Goal: Navigation & Orientation: Find specific page/section

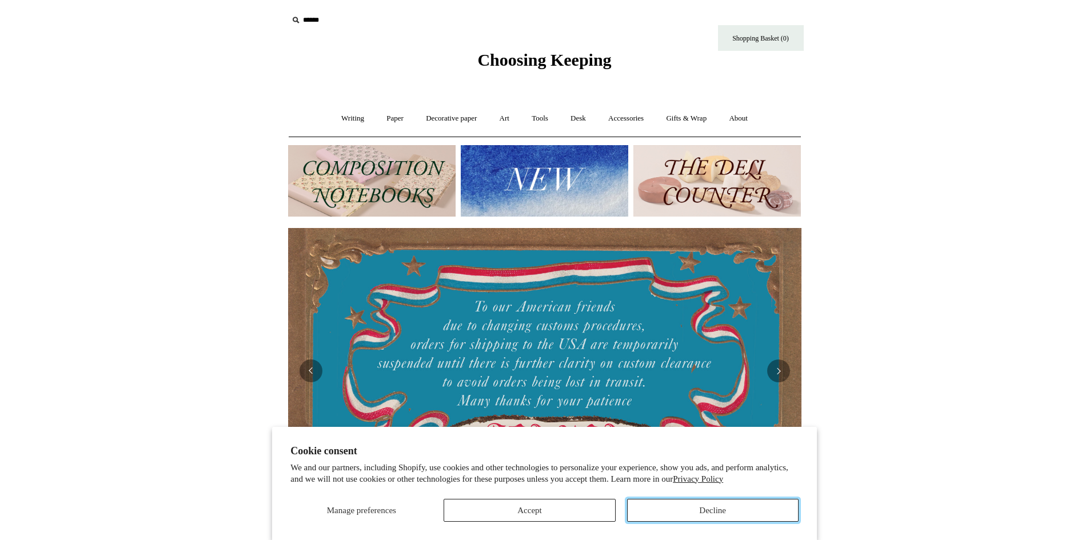
click at [691, 516] on button "Decline" at bounding box center [713, 510] width 172 height 23
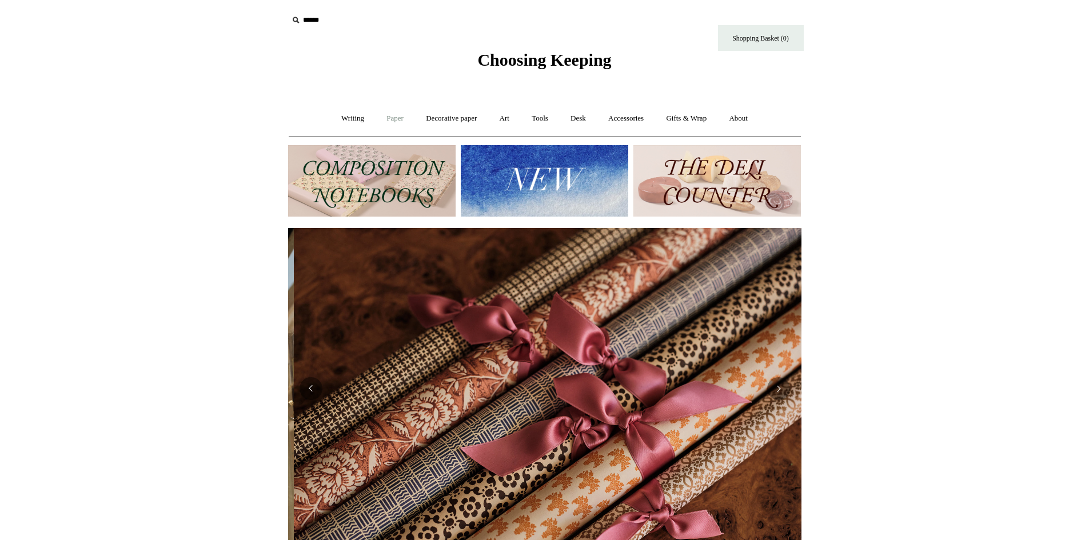
scroll to position [0, 1027]
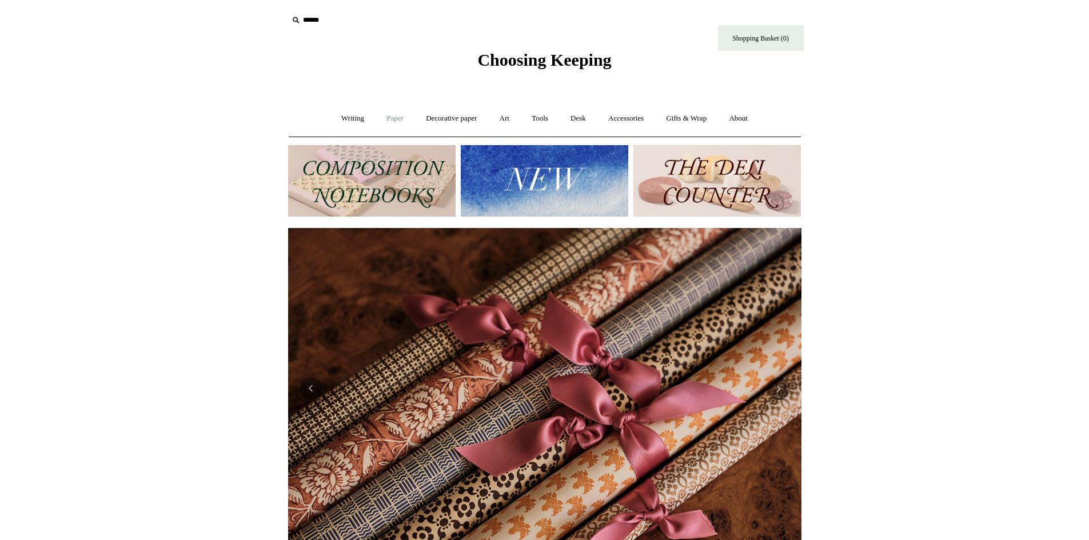
click at [392, 117] on link "Paper +" at bounding box center [395, 119] width 38 height 30
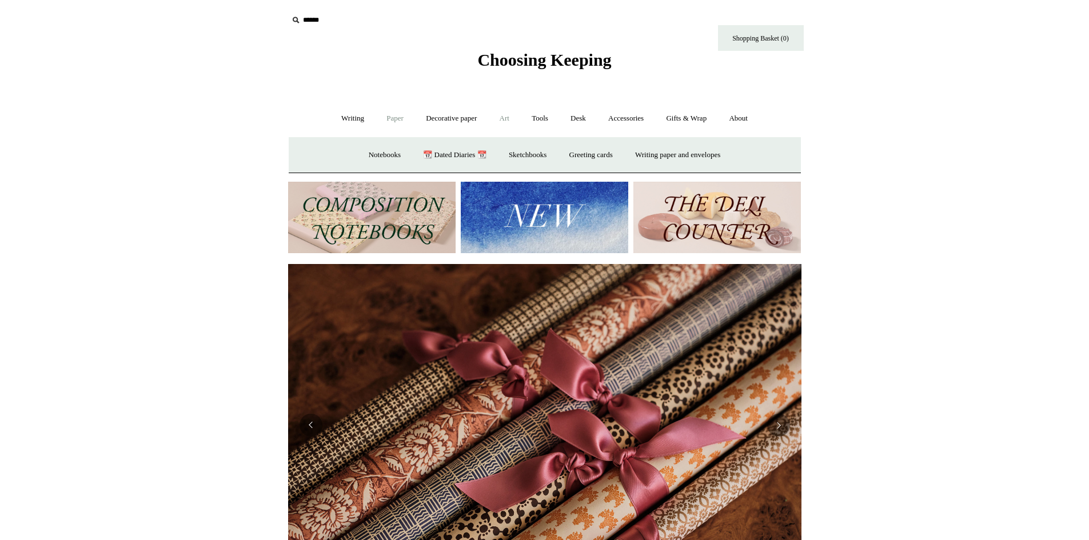
click at [506, 125] on link "Art +" at bounding box center [505, 119] width 30 height 30
click at [693, 154] on link "Wax & seals" at bounding box center [664, 155] width 58 height 30
